Goal: Communication & Community: Answer question/provide support

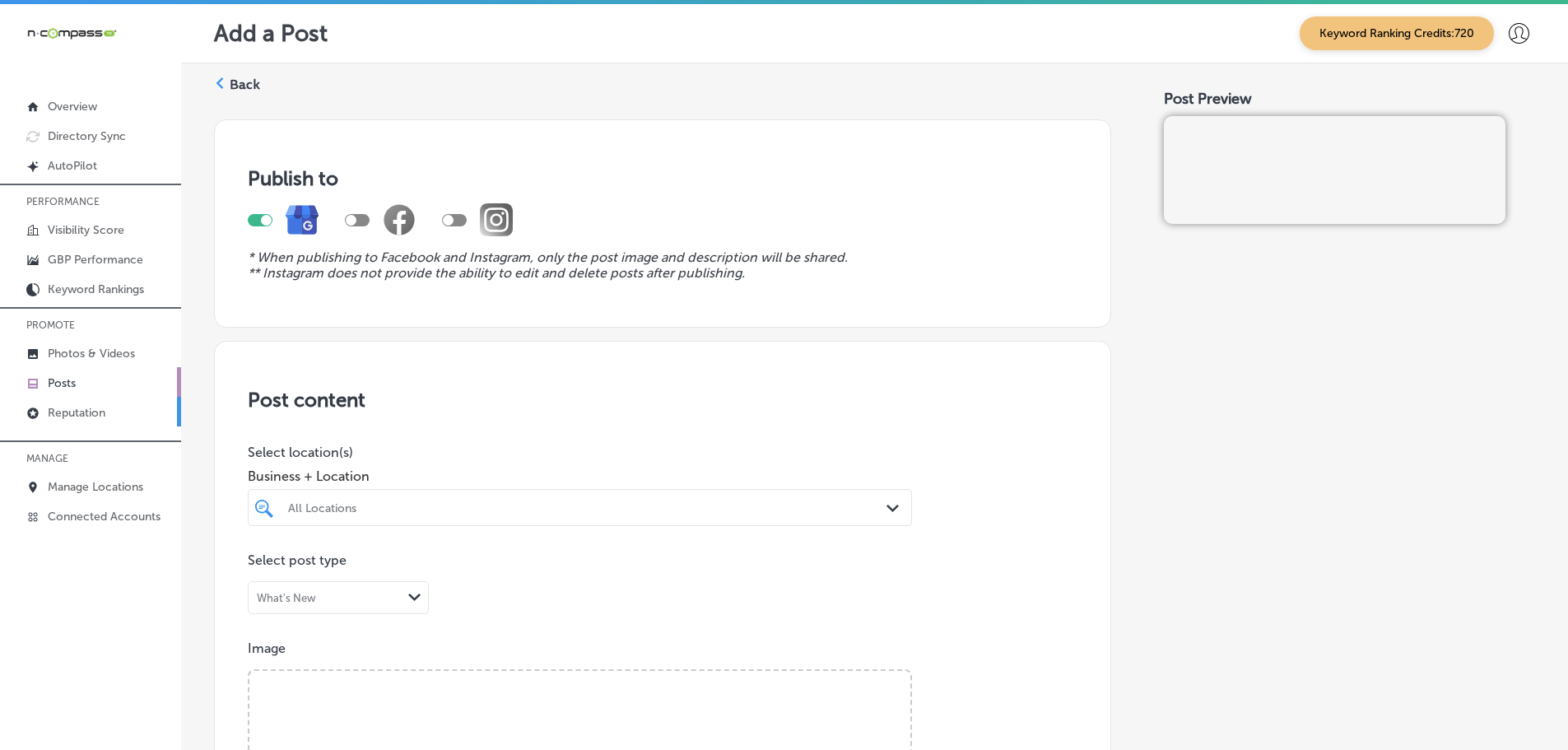
click at [70, 413] on p "Reputation" at bounding box center [76, 413] width 58 height 14
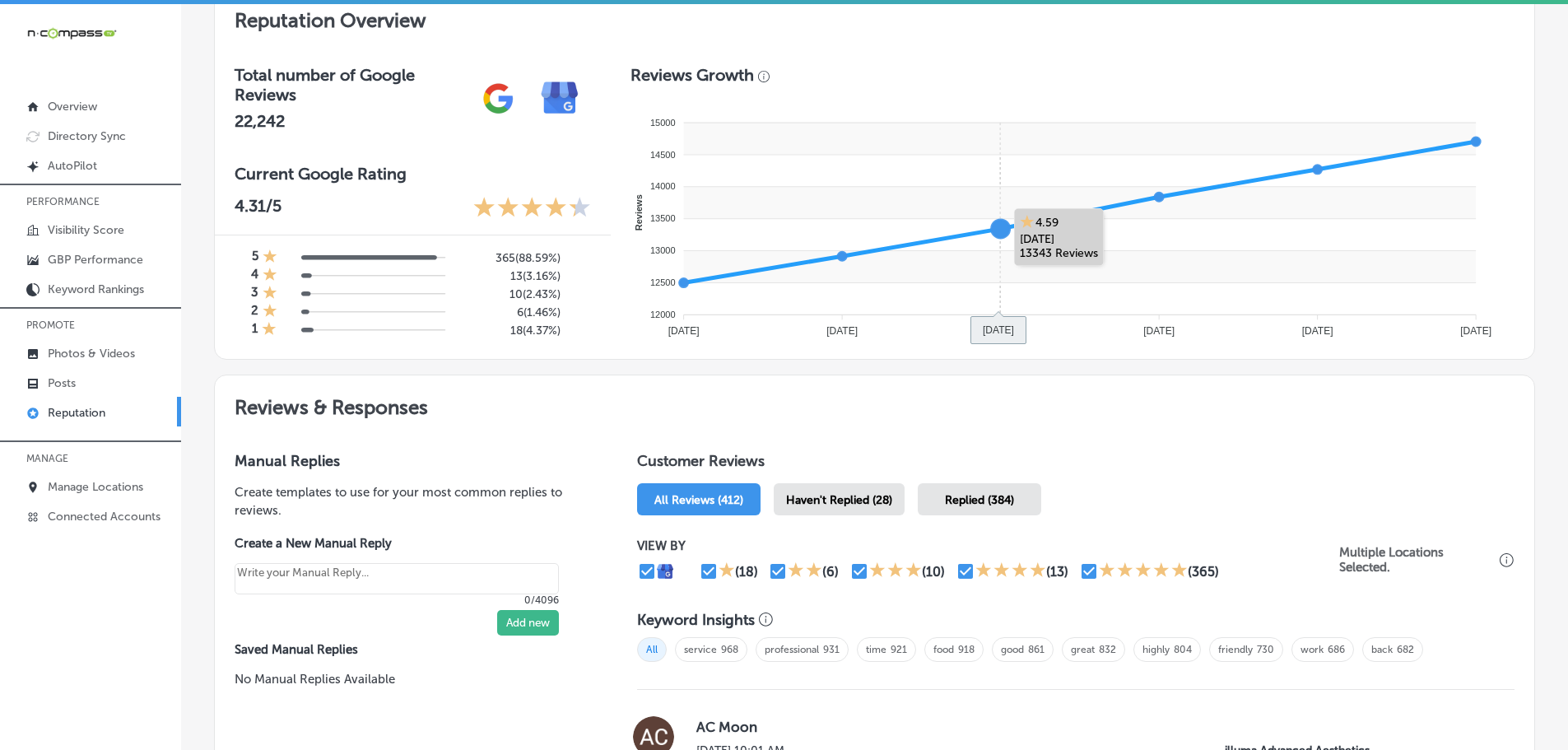
scroll to position [659, 0]
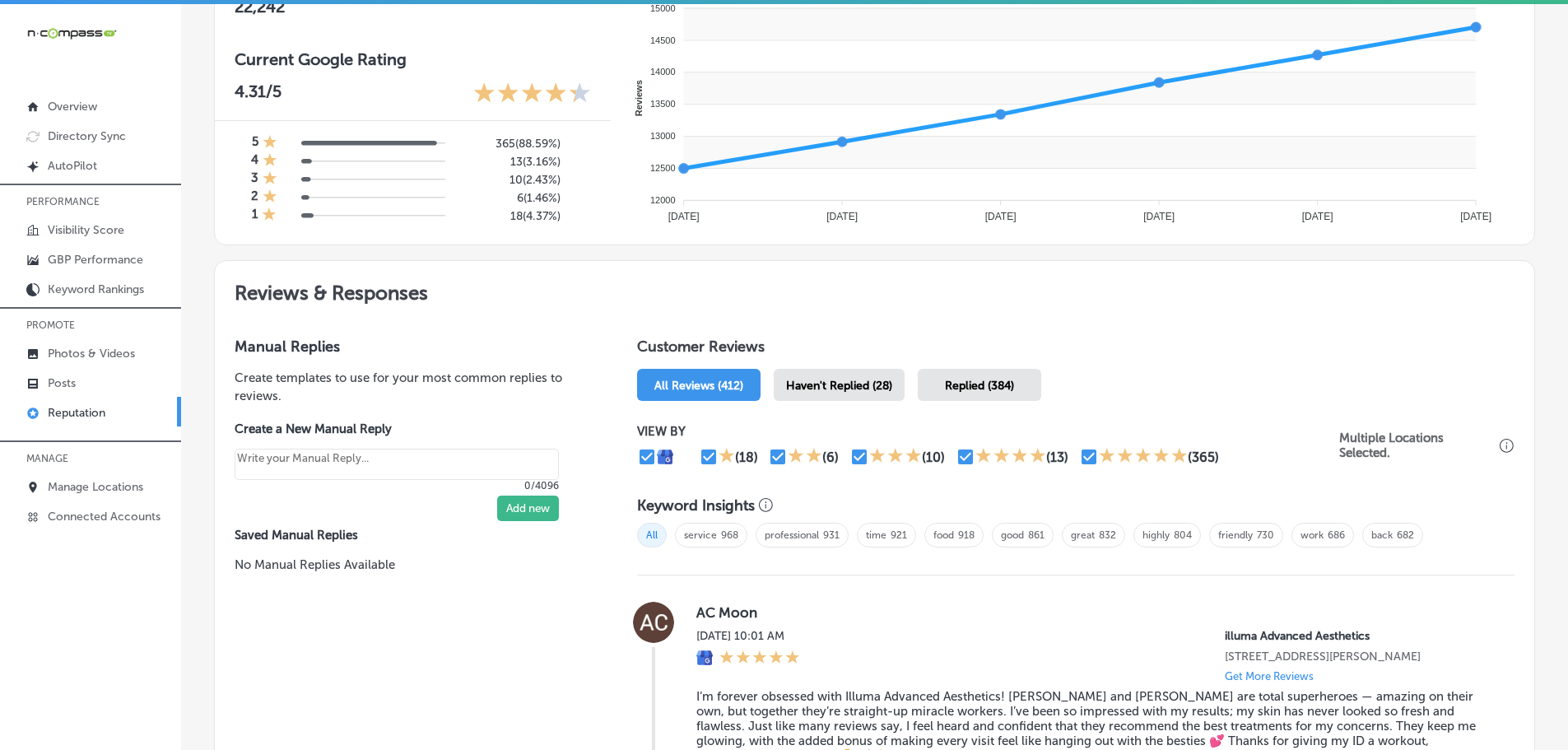
click at [874, 385] on span "Haven't Replied (28)" at bounding box center [838, 386] width 106 height 14
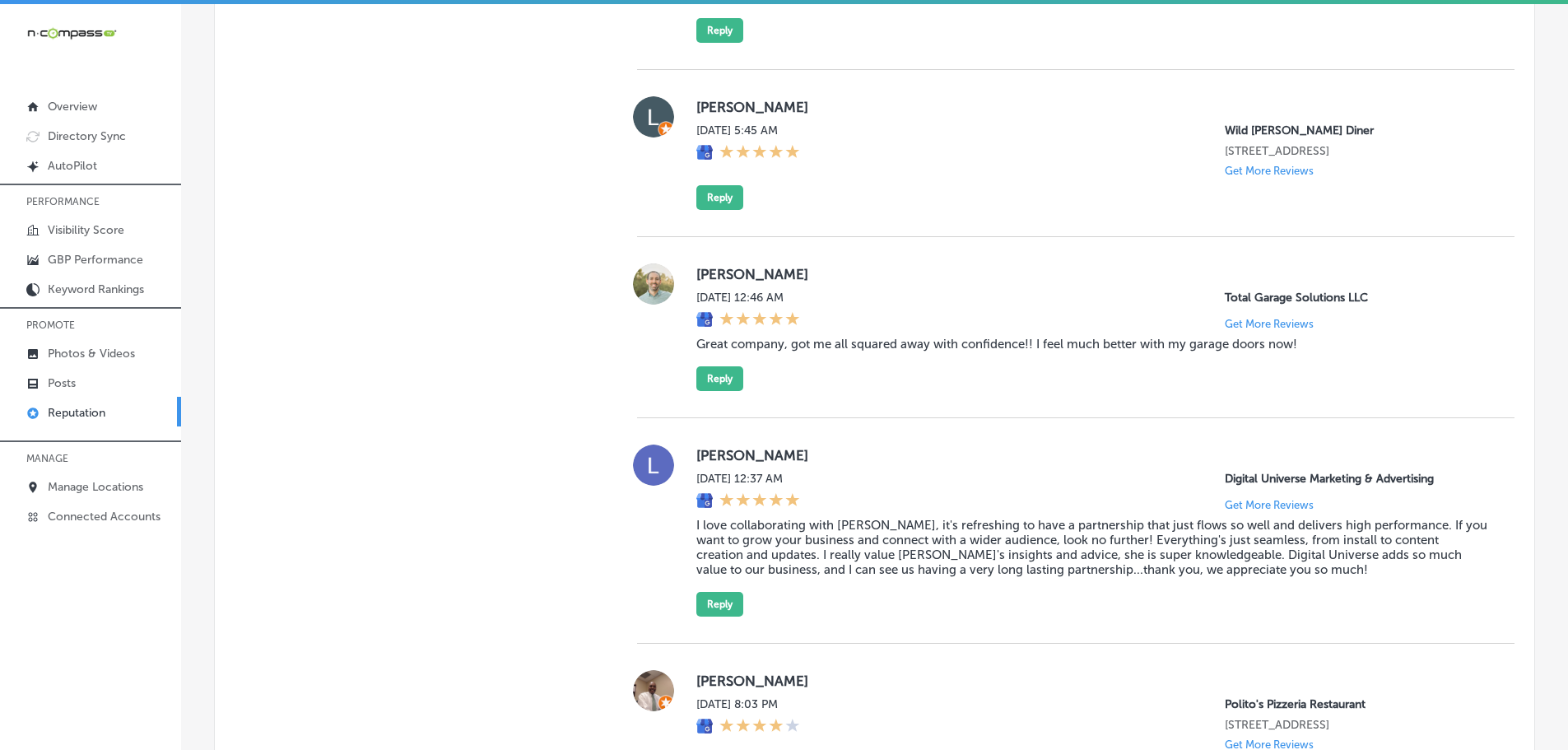
scroll to position [1564, 0]
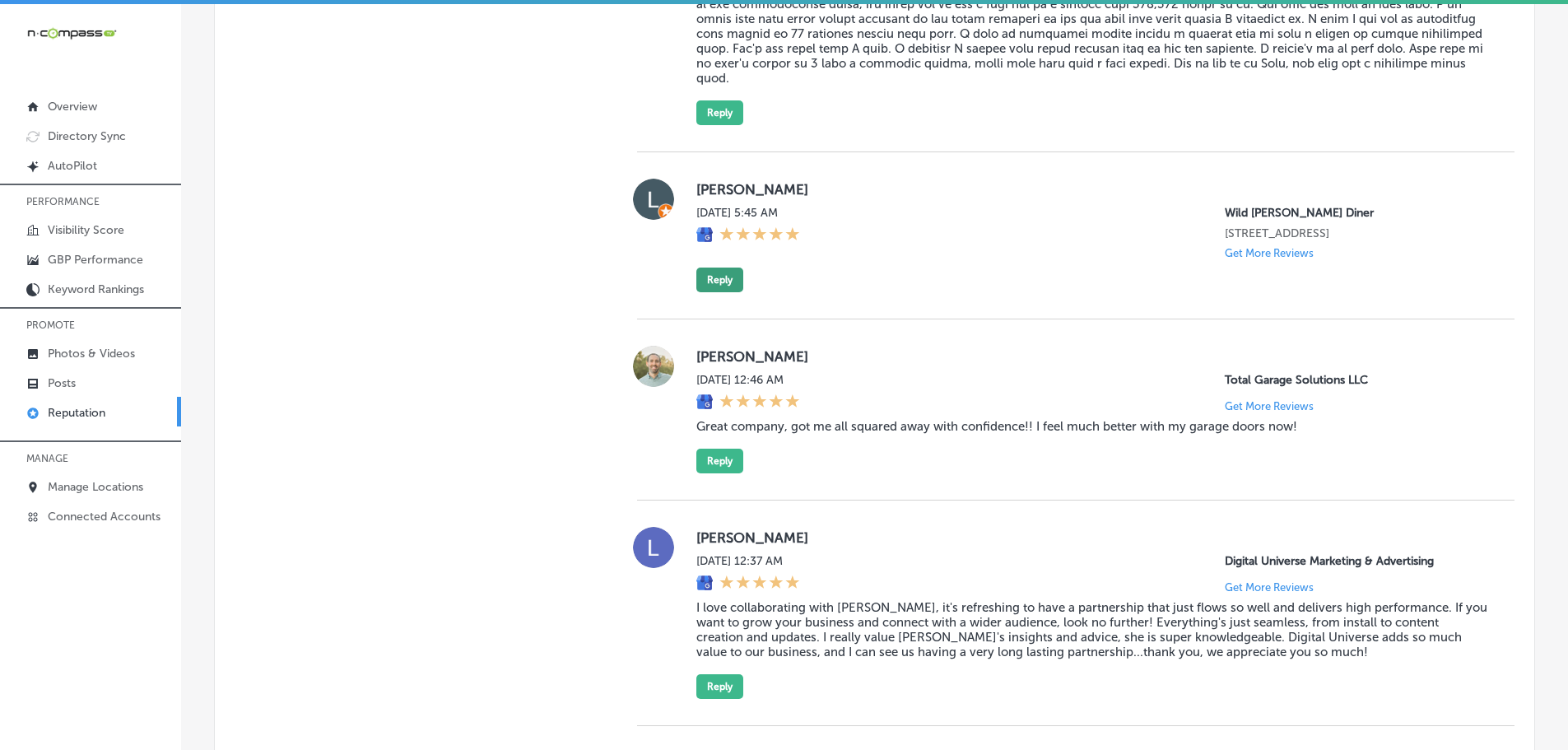
click at [705, 267] on button "Reply" at bounding box center [720, 279] width 47 height 25
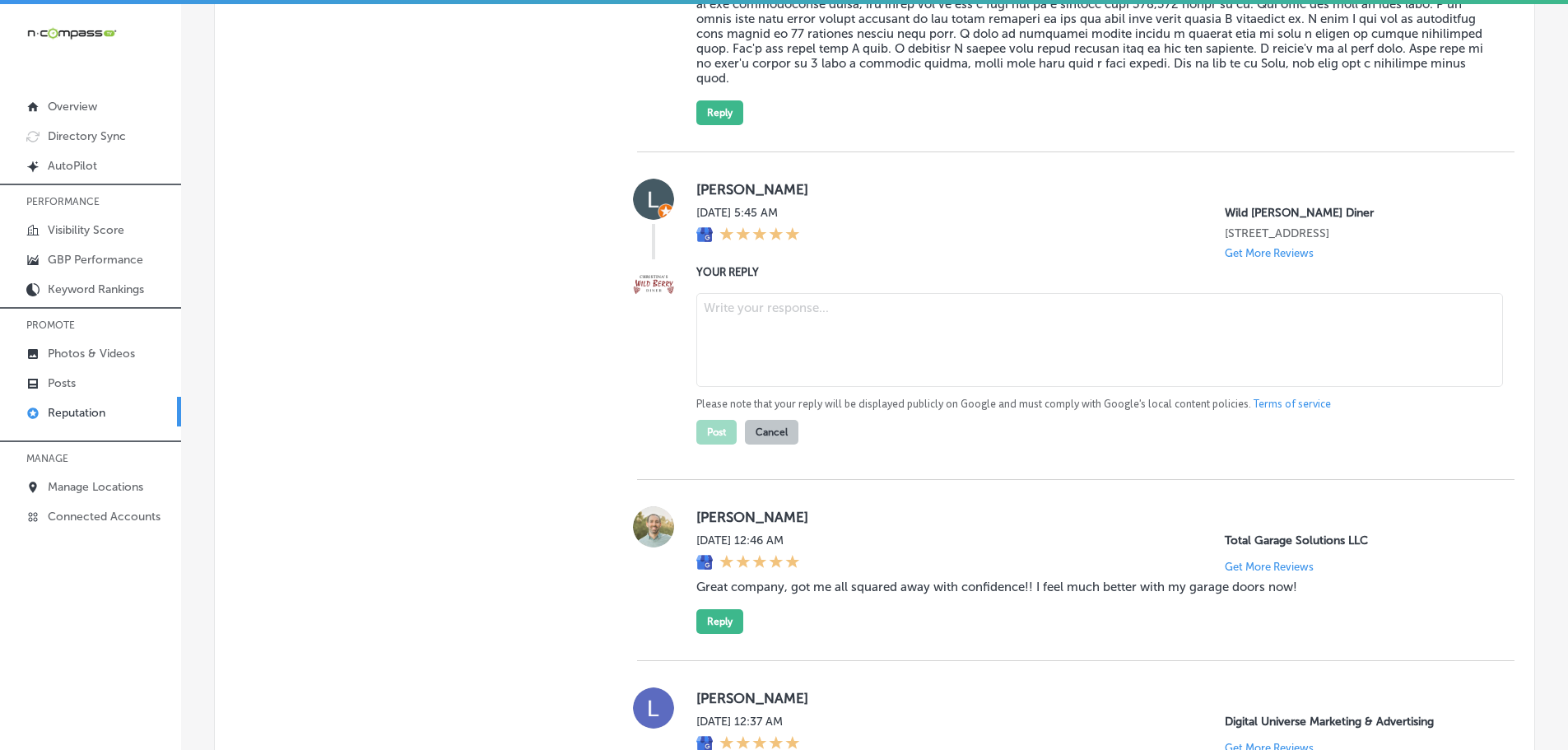
click at [733, 305] on textarea at bounding box center [1099, 339] width 807 height 94
type textarea "x"
paste textarea "Thank you so much for the 5-star review! We’re delighted you had a great experi…"
type textarea "Thank you so much for the 5-star review! We’re delighted you had a great experi…"
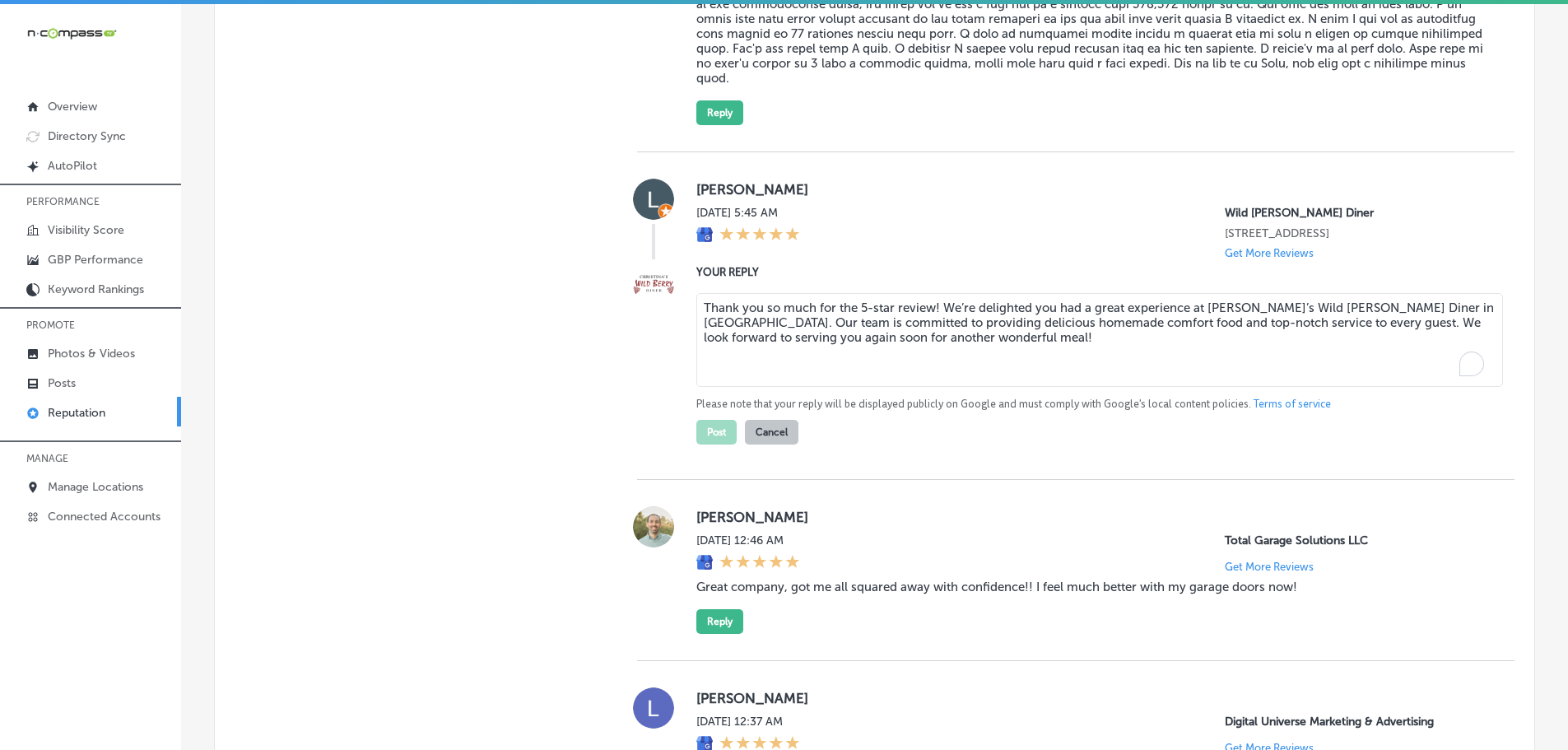
type textarea "x"
click at [929, 293] on textarea "Thank you so much for the 5-star review! We’re delighted you had a great experi…" at bounding box center [1099, 339] width 807 height 94
type textarea "Thank you so much for the 5-star review, [PERSON_NAME]! We’re delighted you had…"
click at [710, 421] on button "Post" at bounding box center [717, 432] width 40 height 25
type textarea "x"
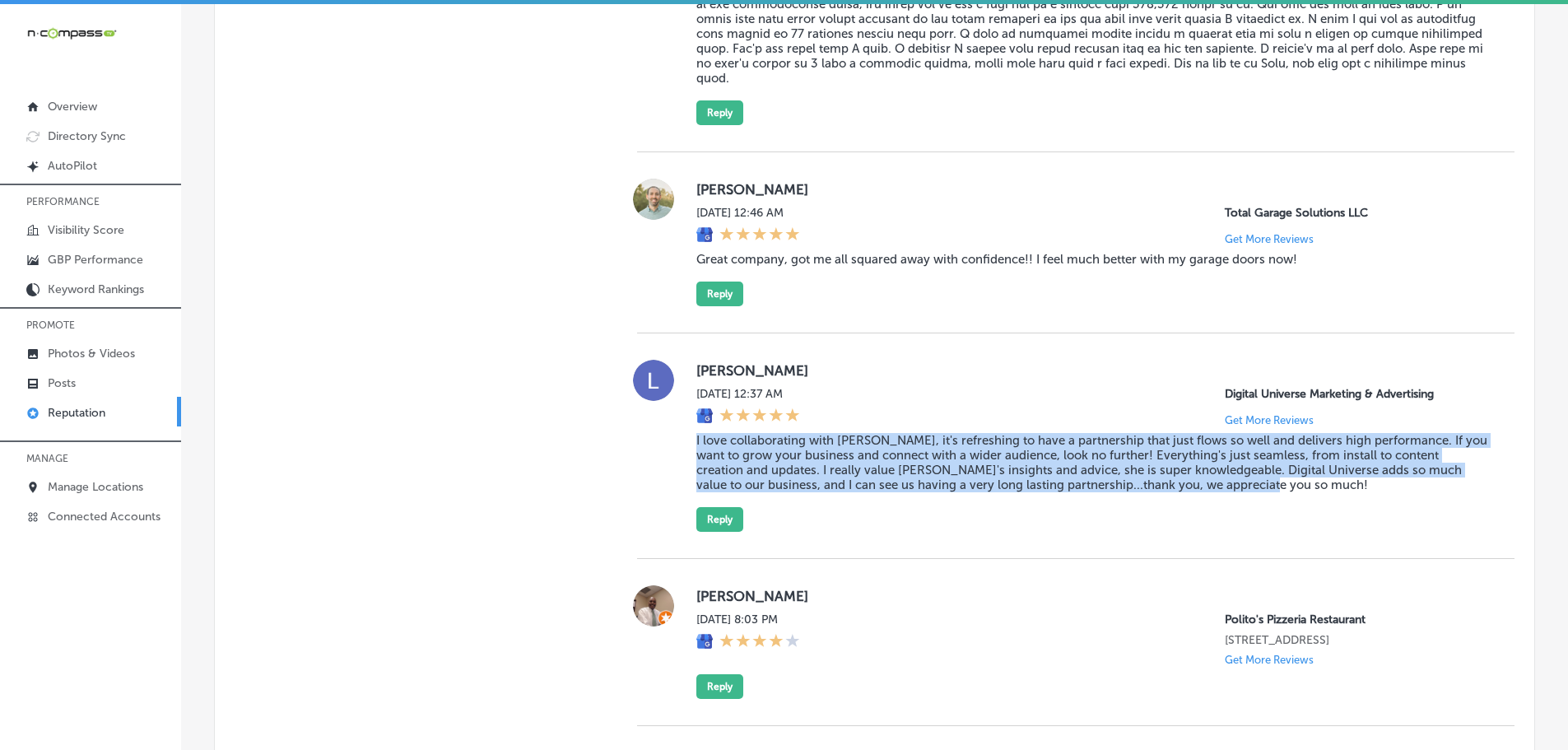
drag, startPoint x: 690, startPoint y: 428, endPoint x: 1258, endPoint y: 473, distance: 569.8
click at [1258, 473] on div "[PERSON_NAME] [DATE] 12:37 AM Digital Universe Marketing & Advertising Get More…" at bounding box center [1075, 446] width 877 height 172
copy blockquote "I love collaborating with [PERSON_NAME], it's refreshing to have a partnership …"
click at [714, 507] on button "Reply" at bounding box center [720, 520] width 47 height 25
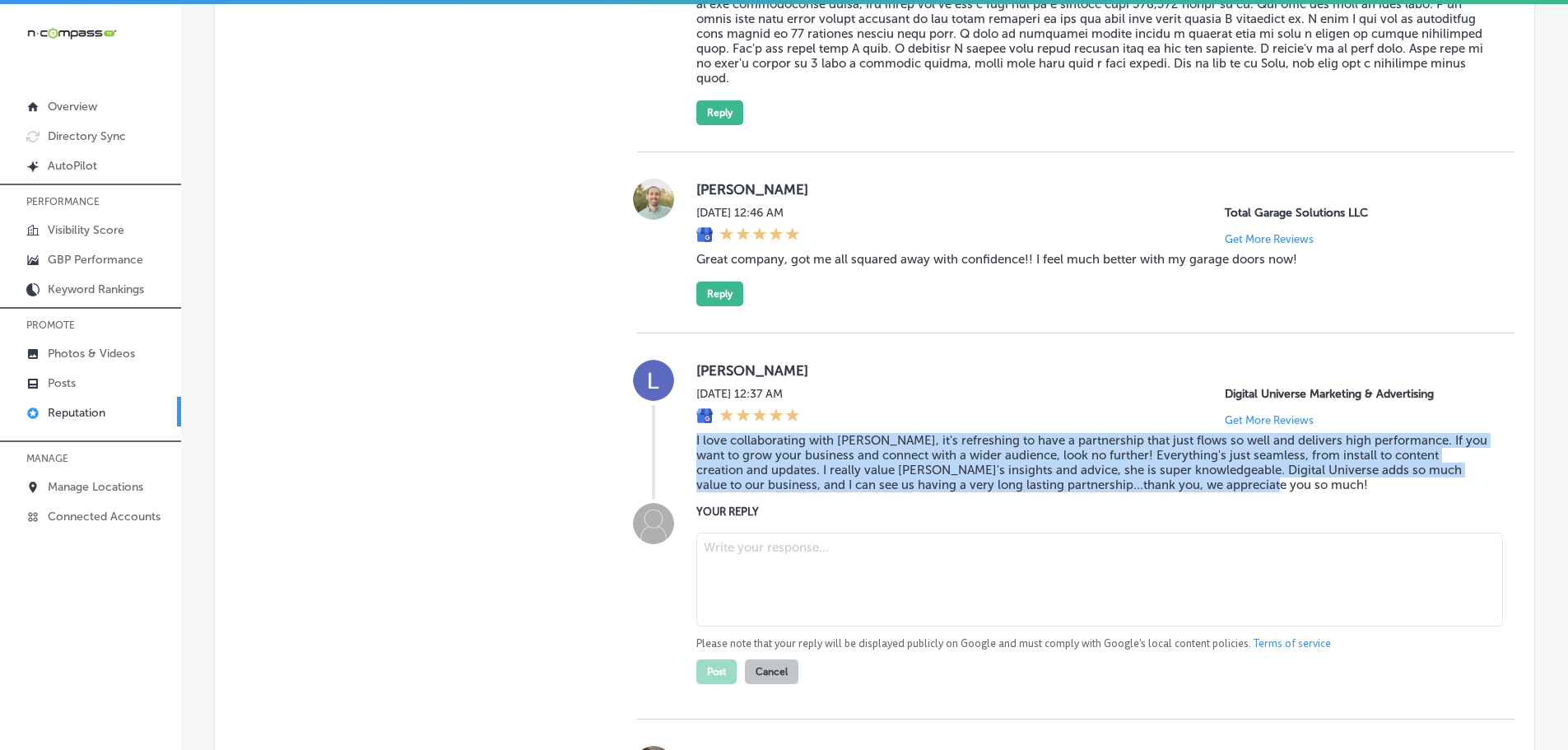
click at [741, 537] on textarea at bounding box center [1099, 579] width 807 height 94
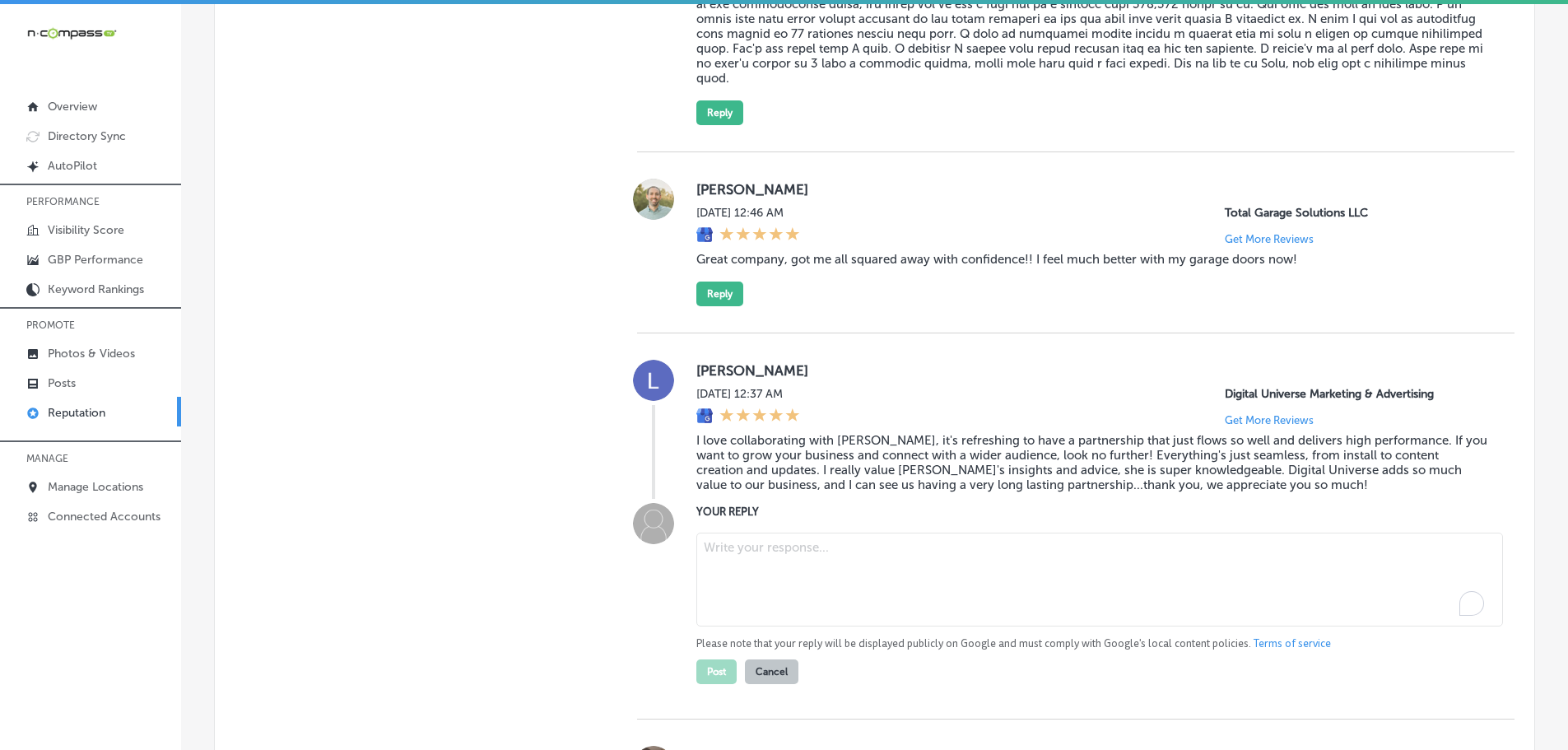
paste textarea "Thank you so much for your kind words! We’re delighted to hear that working wit…"
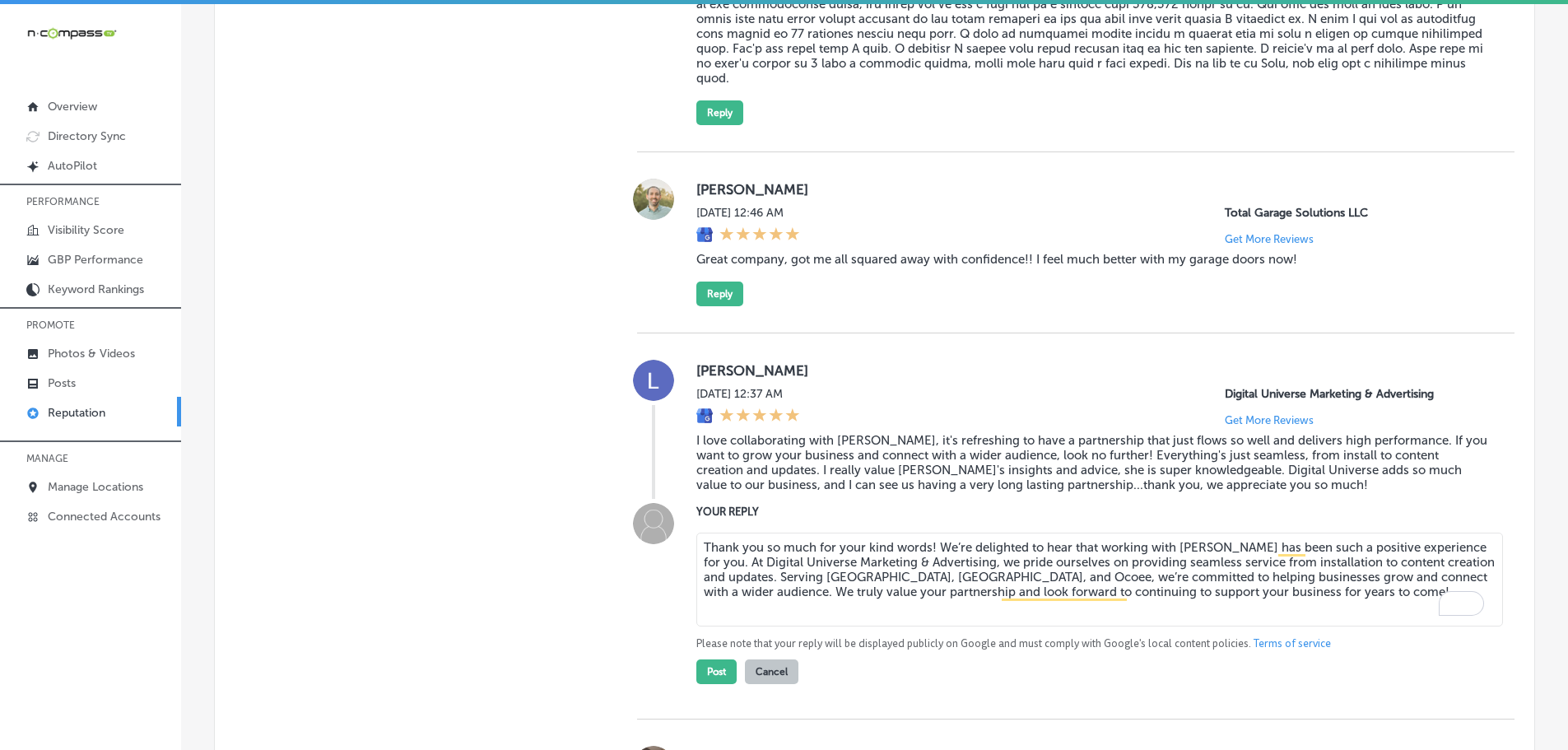
click at [799, 562] on textarea "Thank you so much for your kind words! We’re delighted to hear that working wit…" at bounding box center [1099, 579] width 807 height 94
drag, startPoint x: 852, startPoint y: 562, endPoint x: 799, endPoint y: 565, distance: 53.1
click at [796, 564] on textarea "Thank you so much for your kind words! We’re delighted to hear that working wit…" at bounding box center [1099, 579] width 807 height 94
click at [925, 535] on textarea "Thank you so much for your kind words! We’re delighted to hear that working wit…" at bounding box center [1099, 579] width 807 height 94
type textarea "Thank you so much for your kind words, [PERSON_NAME]! We’re delighted to hear t…"
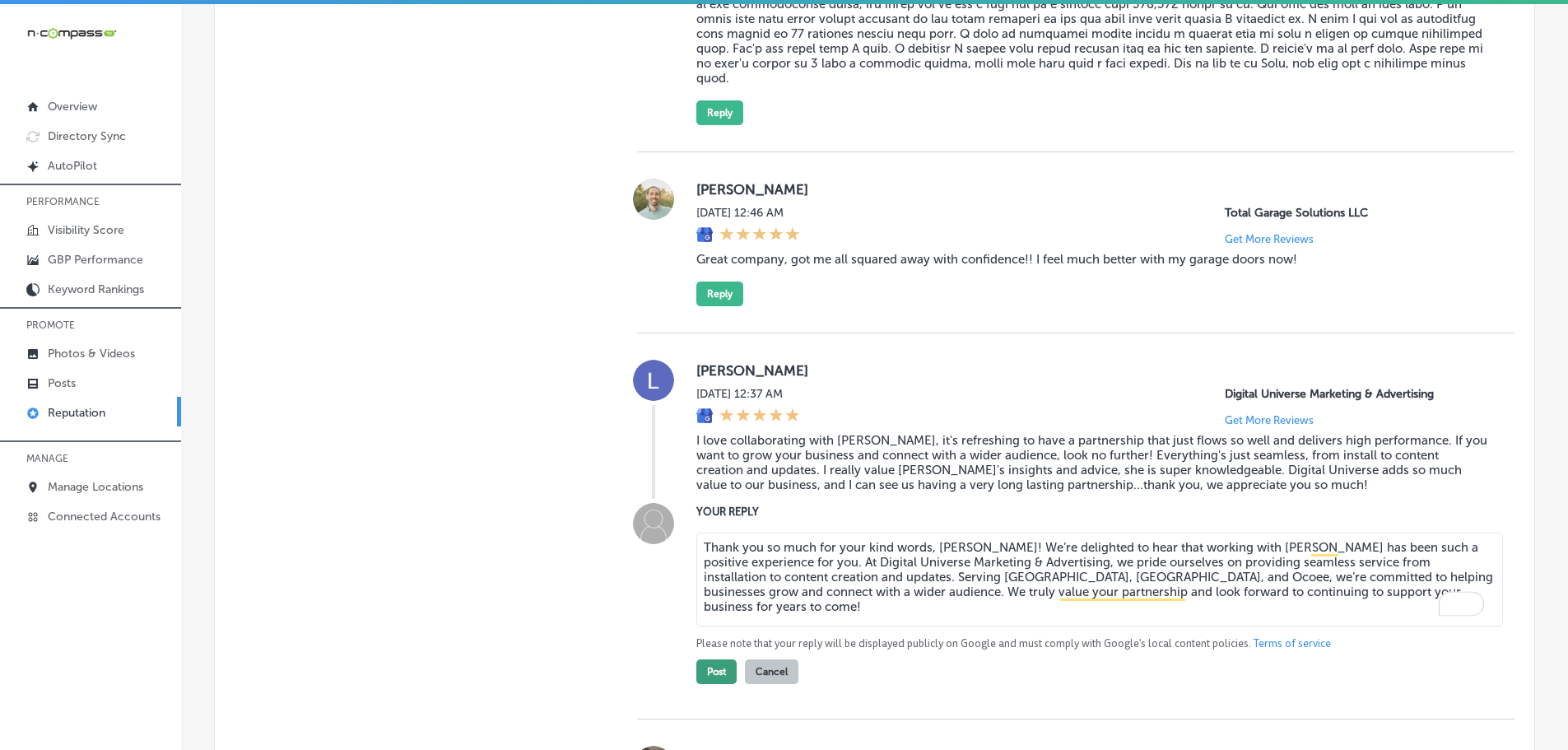
click at [709, 660] on button "Post" at bounding box center [717, 672] width 40 height 25
type textarea "x"
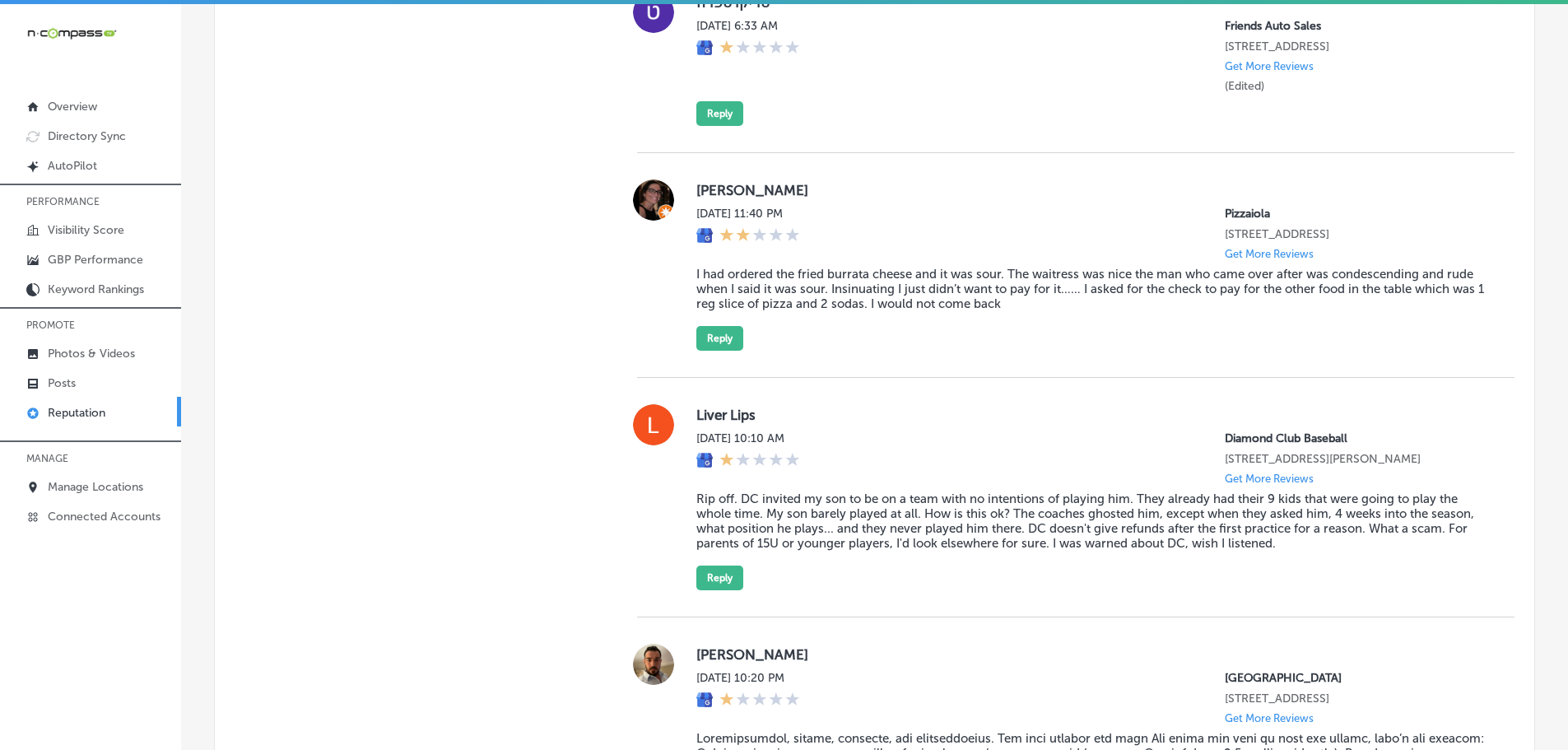
scroll to position [2140, 0]
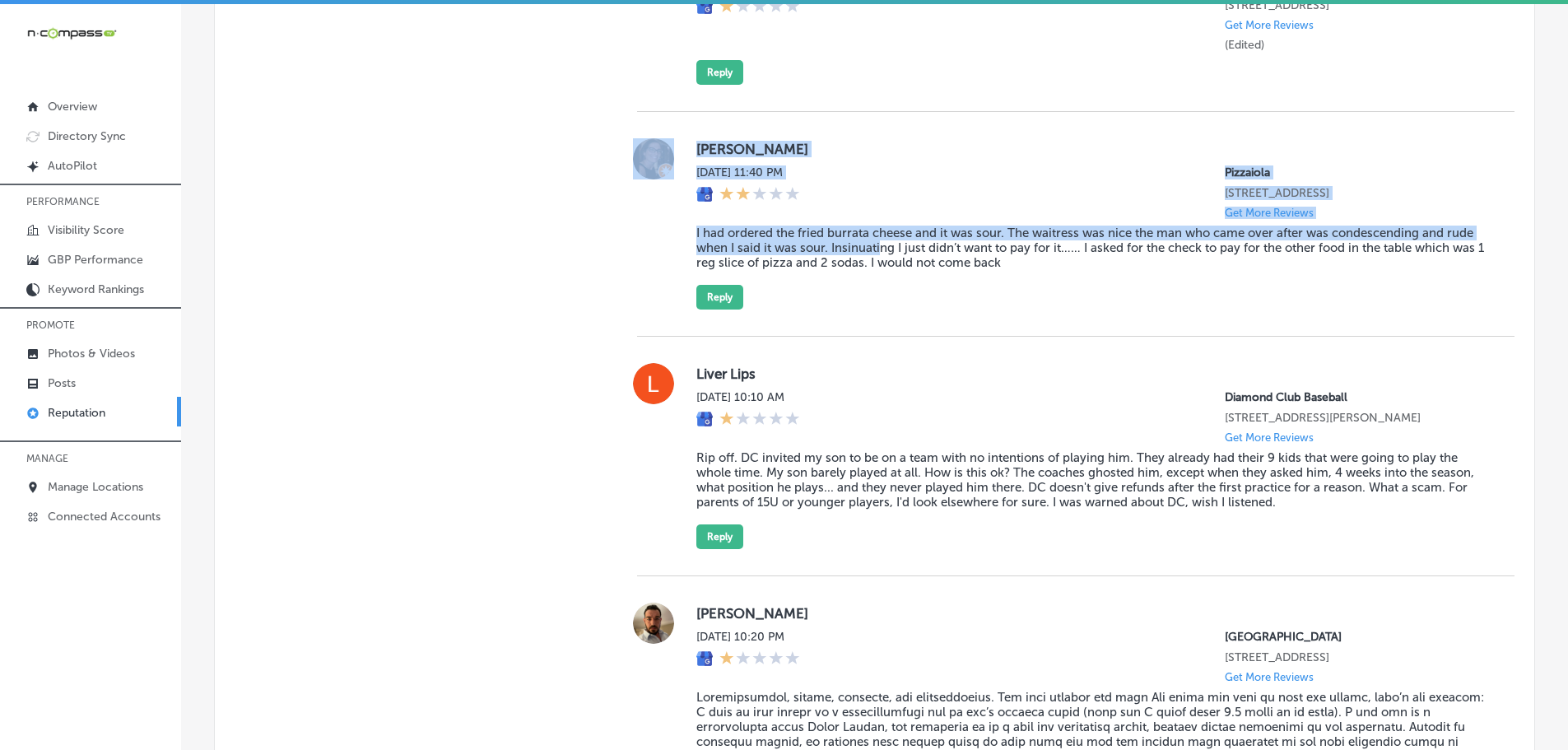
drag, startPoint x: 675, startPoint y: 216, endPoint x: 877, endPoint y: 232, distance: 202.6
click at [877, 233] on div "[PERSON_NAME] [DATE] 11:40 PM Pizzaiola [STREET_ADDRESS] Get More Reviews I had…" at bounding box center [1075, 223] width 877 height 171
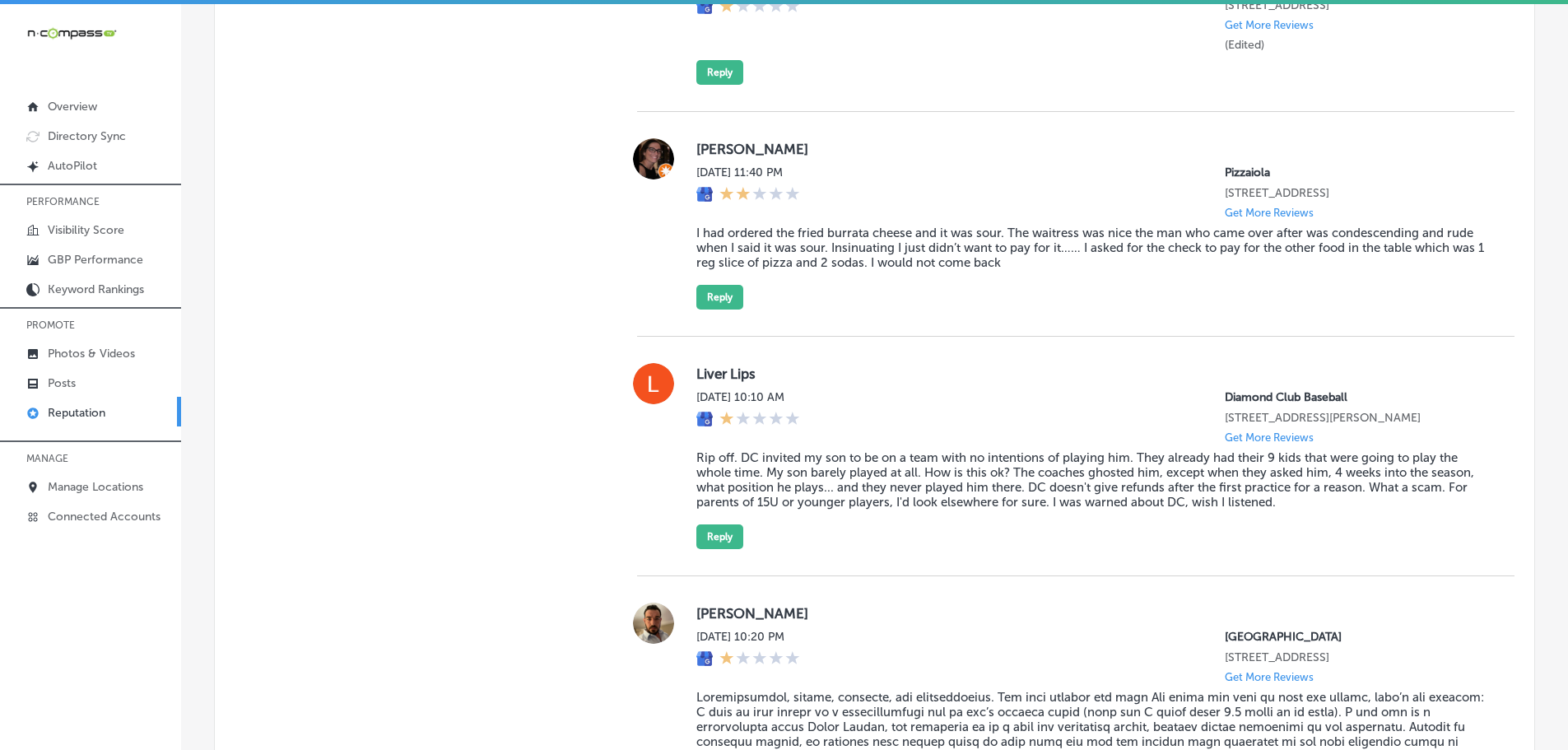
click at [888, 237] on blockquote "I had ordered the fried burrata cheese and it was sour. The waitress was nice t…" at bounding box center [1092, 247] width 792 height 45
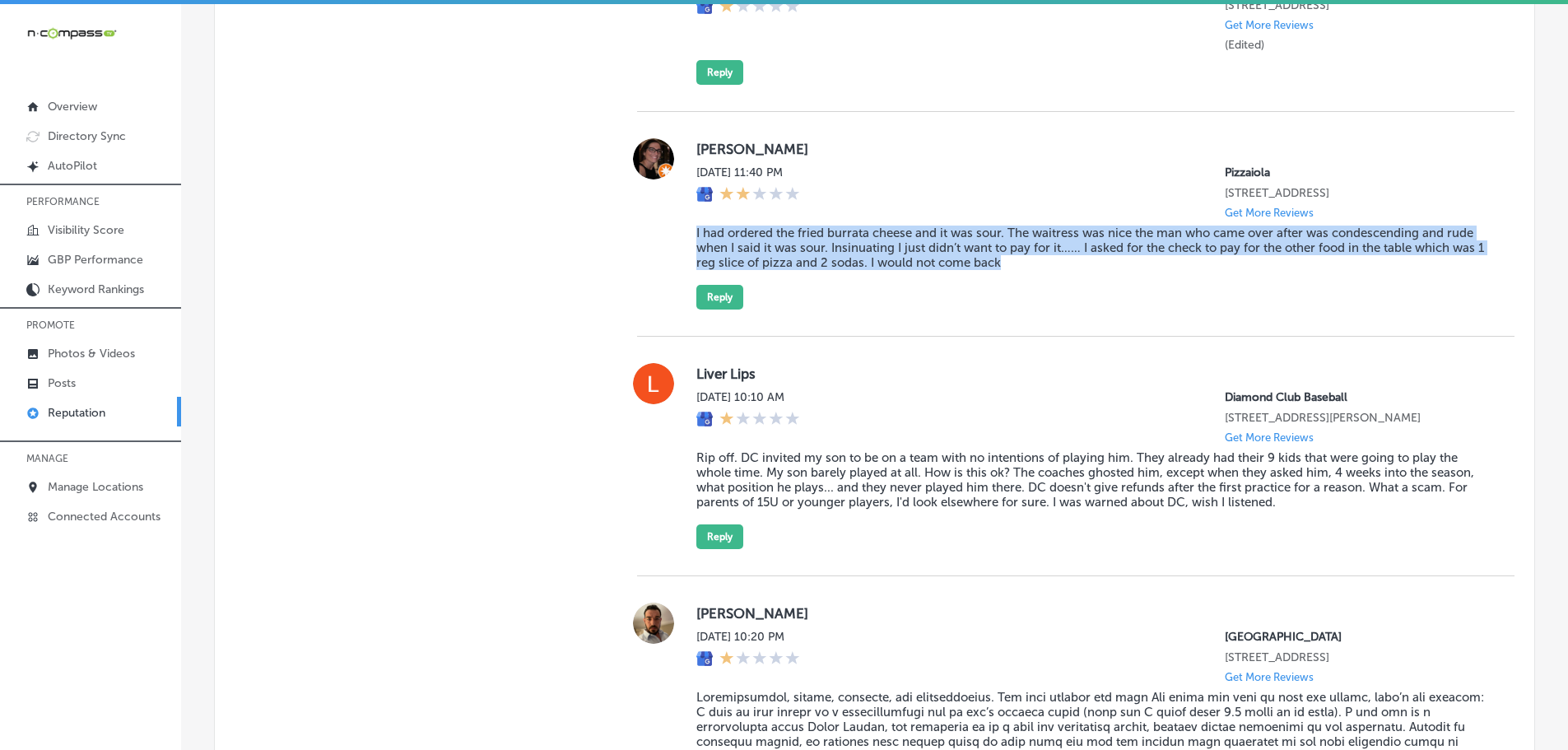
drag, startPoint x: 689, startPoint y: 217, endPoint x: 1058, endPoint y: 251, distance: 370.6
click at [1058, 251] on div "[PERSON_NAME] [DATE] 11:40 PM Pizzaiola [STREET_ADDRESS] Get More Reviews I had…" at bounding box center [1075, 223] width 877 height 171
copy blockquote "I had ordered the fried burrata cheese and it was sour. The waitress was nice t…"
